Goal: Communication & Community: Ask a question

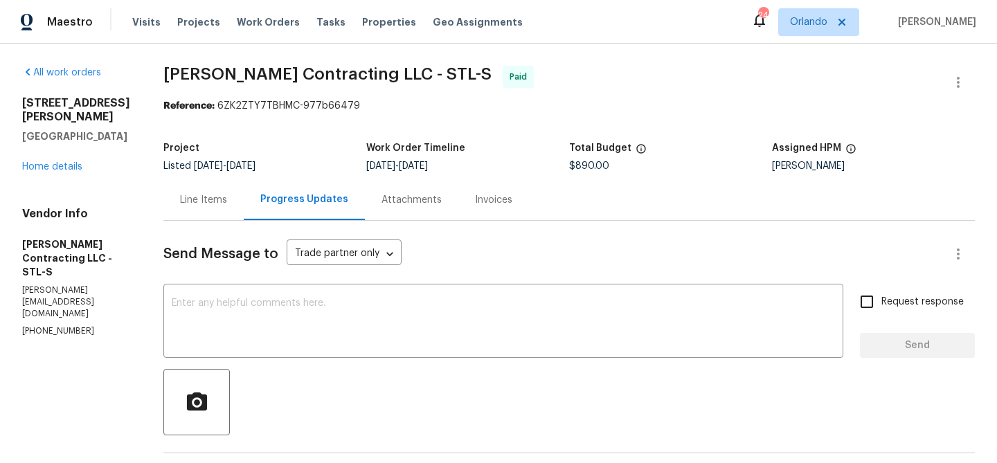
scroll to position [1843, 0]
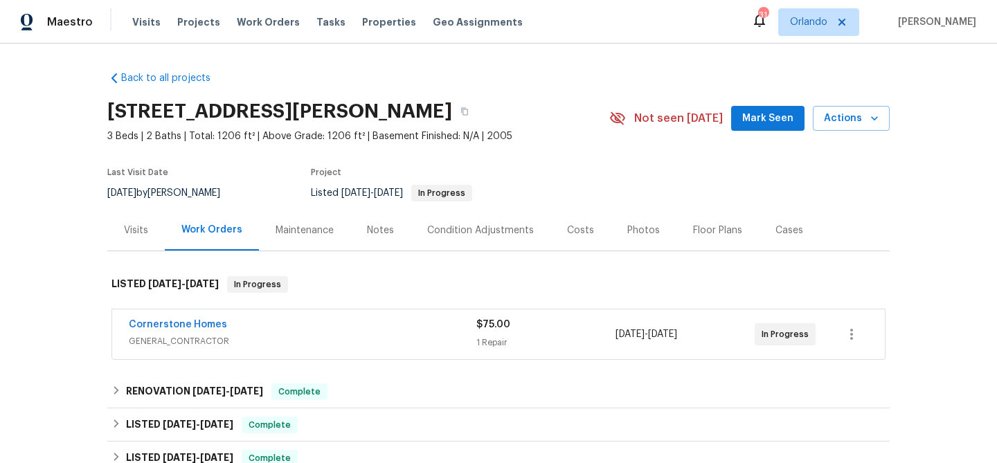
scroll to position [53, 0]
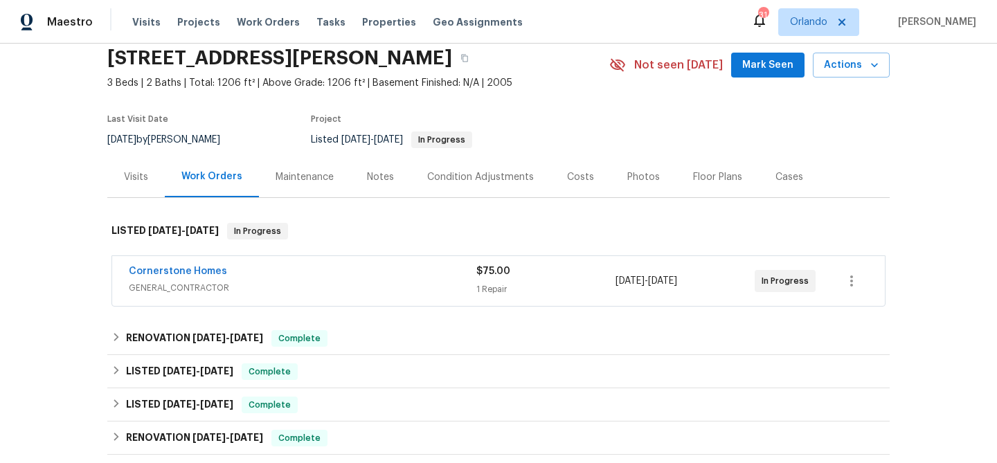
click at [412, 288] on span "GENERAL_CONTRACTOR" at bounding box center [303, 288] width 348 height 14
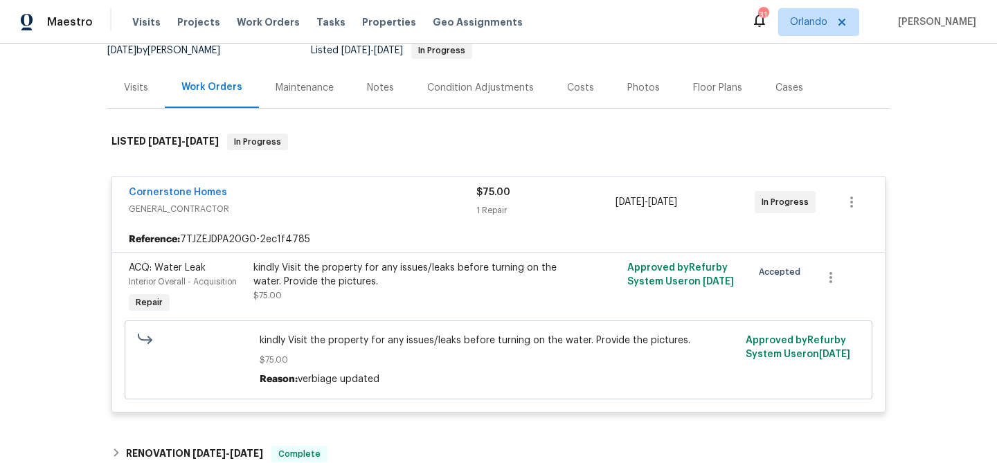
scroll to position [157, 0]
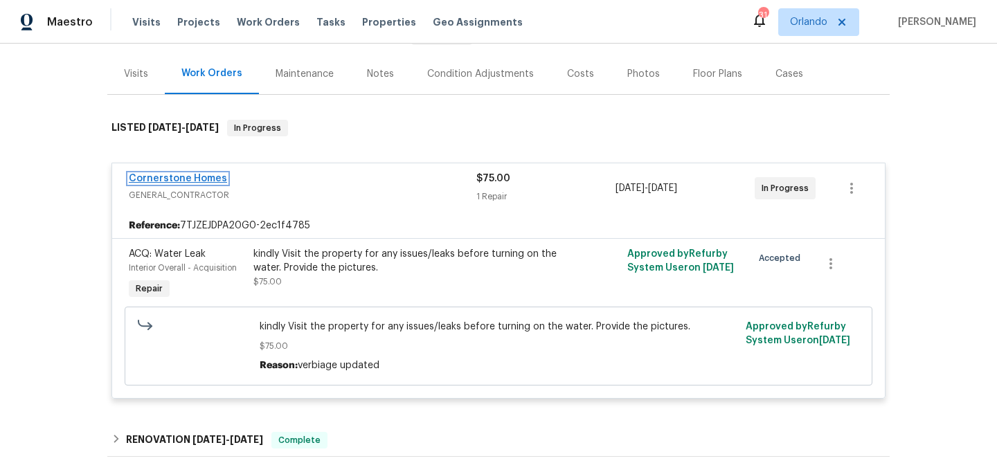
click at [162, 177] on link "Cornerstone Homes" at bounding box center [178, 179] width 98 height 10
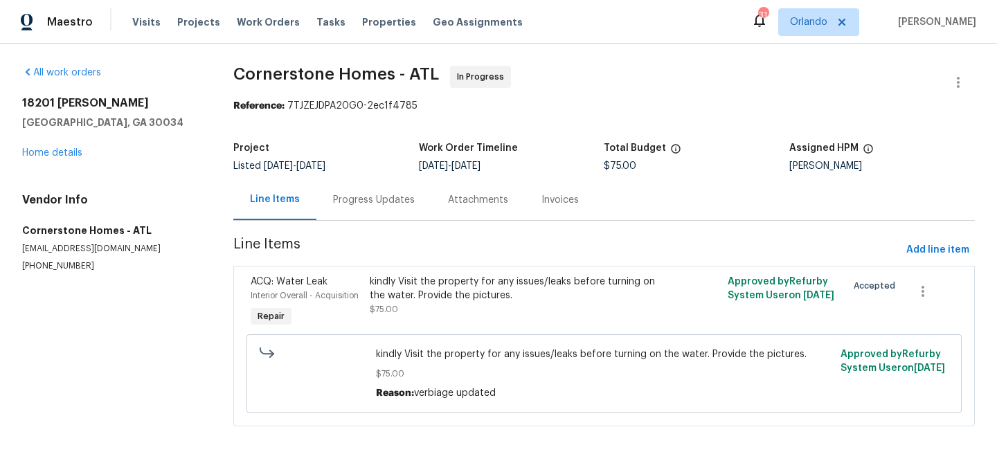
scroll to position [3, 0]
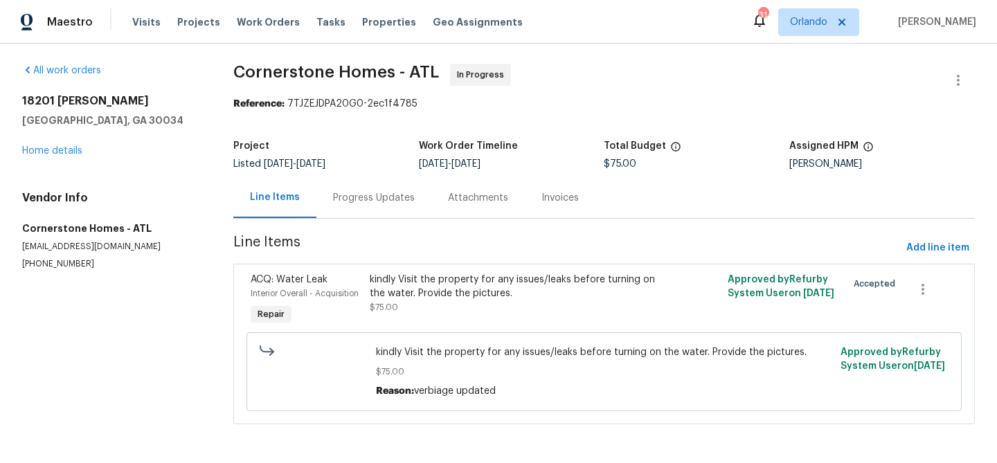
click at [375, 192] on div "Progress Updates" at bounding box center [374, 198] width 82 height 14
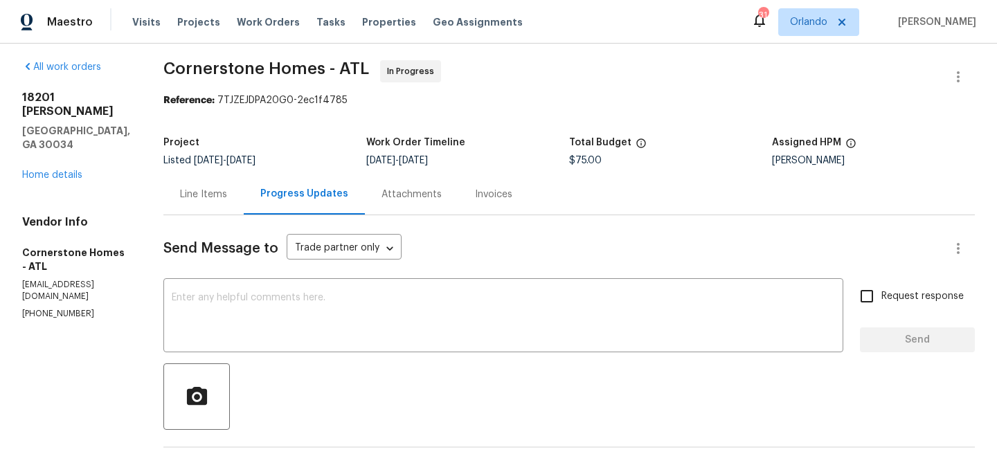
scroll to position [8, 0]
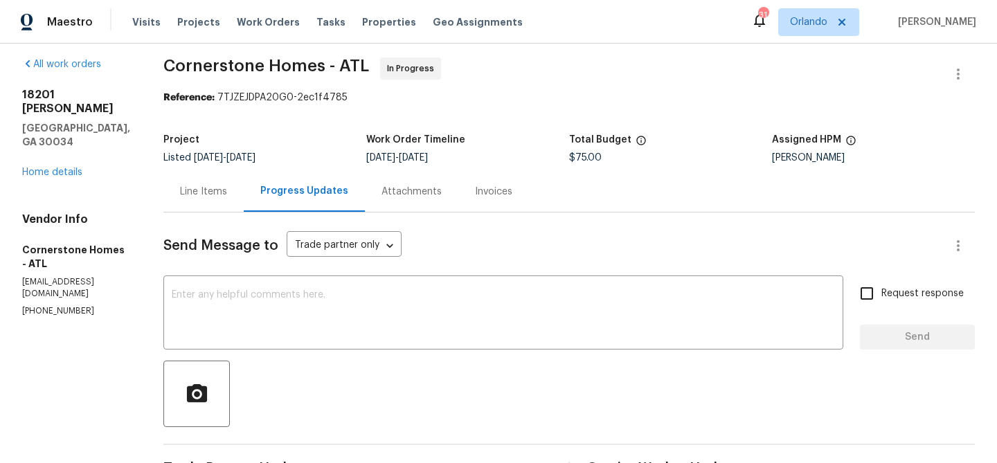
click at [226, 209] on div "Line Items" at bounding box center [203, 191] width 80 height 41
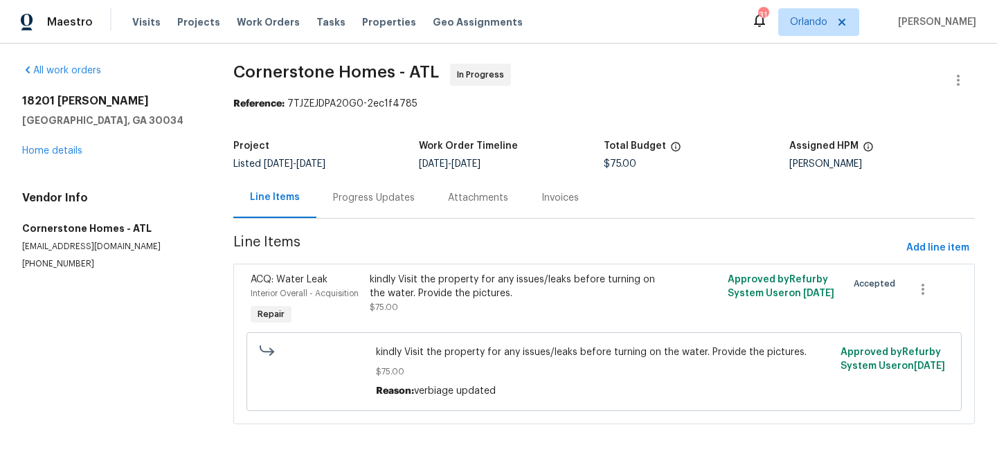
scroll to position [3, 0]
click at [362, 195] on div "Progress Updates" at bounding box center [374, 198] width 82 height 14
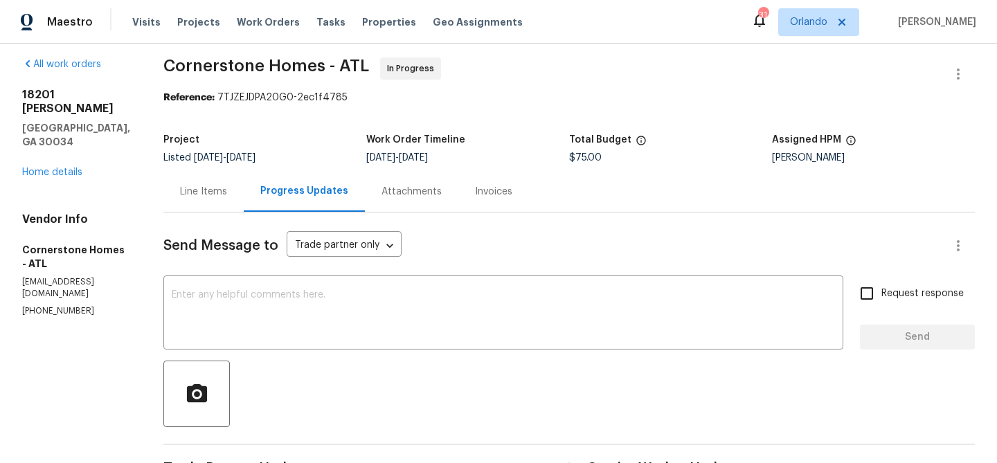
scroll to position [215, 0]
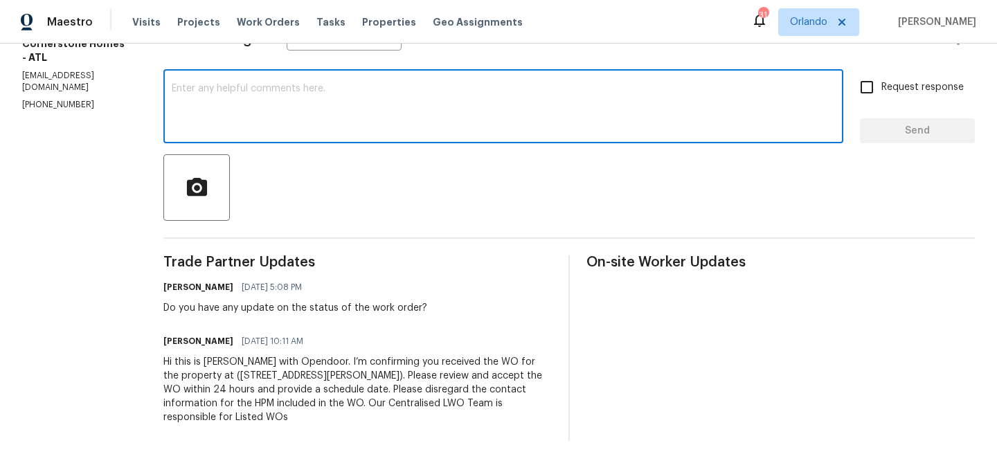
click at [303, 119] on textarea at bounding box center [503, 108] width 663 height 48
click at [309, 91] on textarea "Hello, any updates here yet?" at bounding box center [503, 108] width 663 height 48
click at [218, 88] on textarea "Hello, any updates here by chance?" at bounding box center [503, 108] width 663 height 48
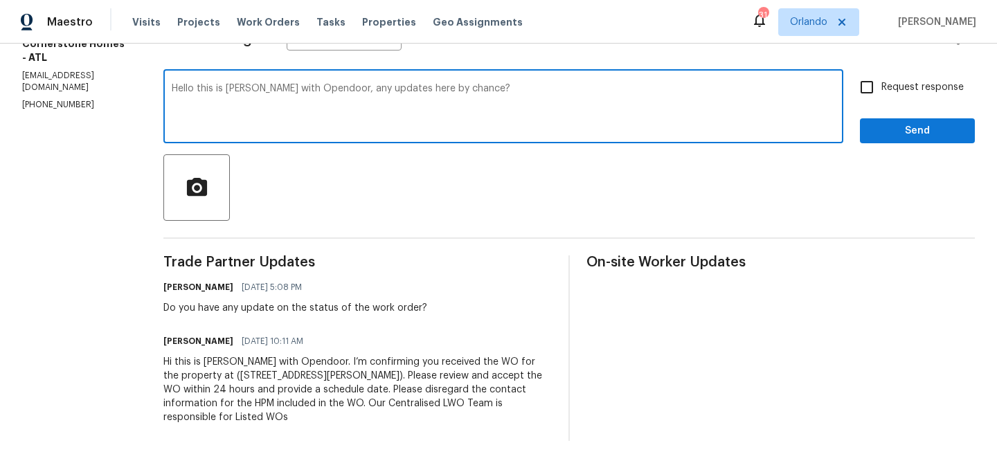
click at [604, 89] on textarea "Hello this is [PERSON_NAME] with Opendoor, any updates here by chance?" at bounding box center [503, 108] width 663 height 48
type textarea "Hello this is [PERSON_NAME] with Opendoor, any updates here by chance?"
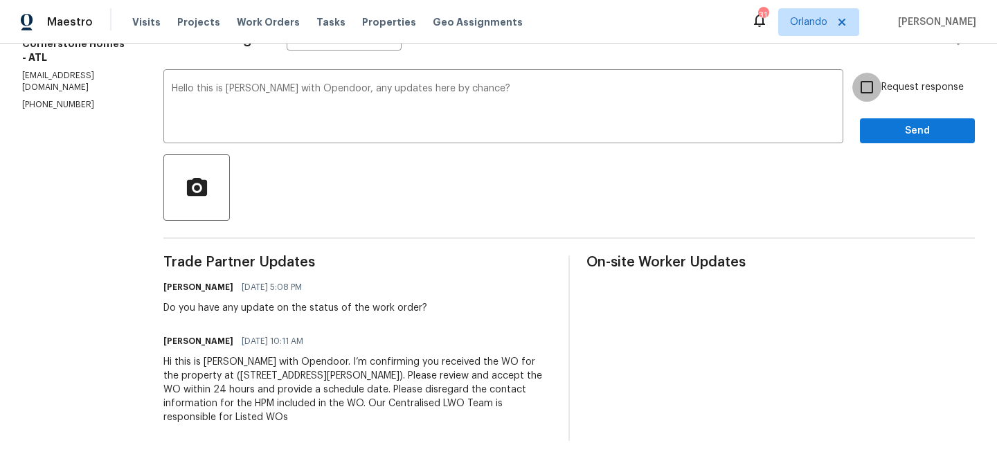
click at [871, 91] on input "Request response" at bounding box center [867, 87] width 29 height 29
checkbox input "true"
click at [885, 127] on span "Send" at bounding box center [917, 131] width 93 height 17
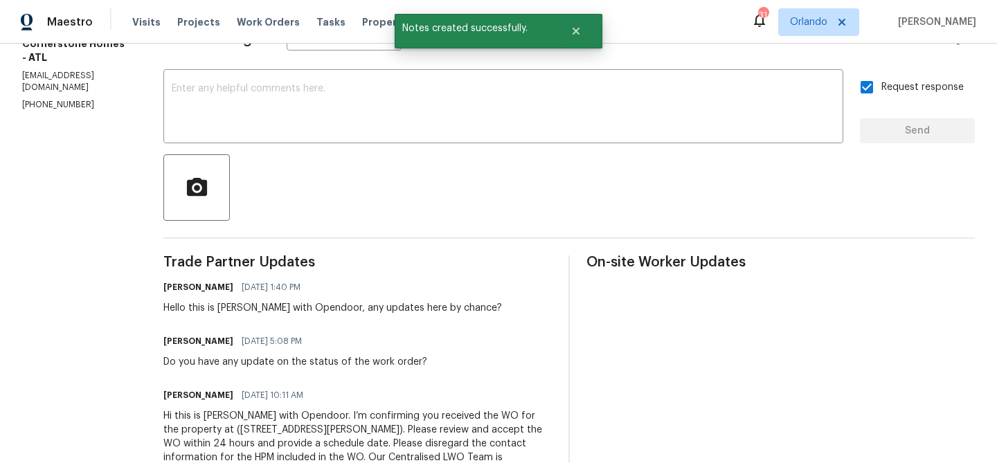
scroll to position [269, 0]
